Goal: Information Seeking & Learning: Find specific fact

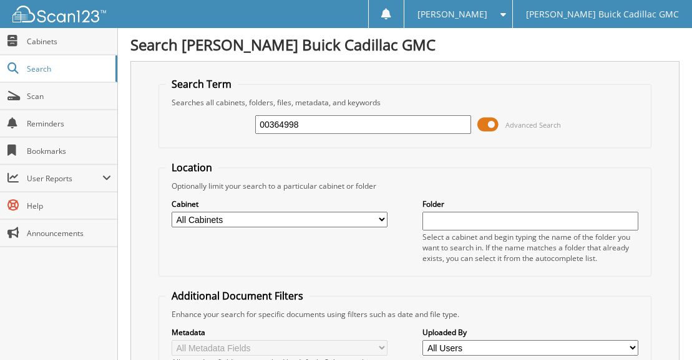
type input "00364998"
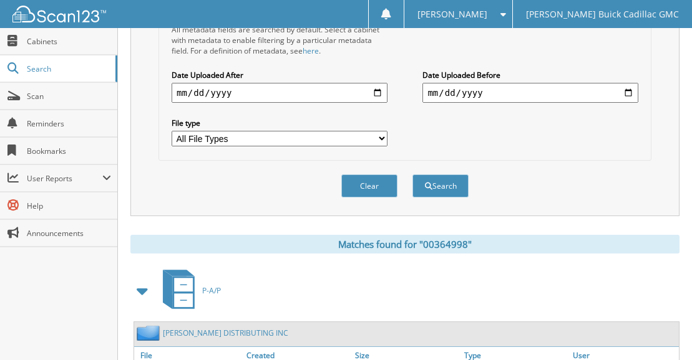
scroll to position [427, 0]
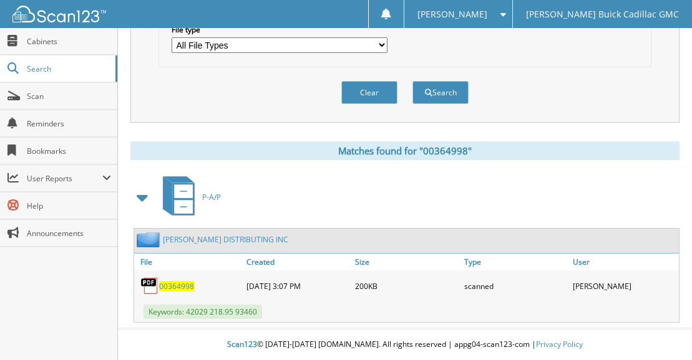
click at [165, 289] on span "00364998" at bounding box center [176, 286] width 35 height 11
